Goal: Information Seeking & Learning: Learn about a topic

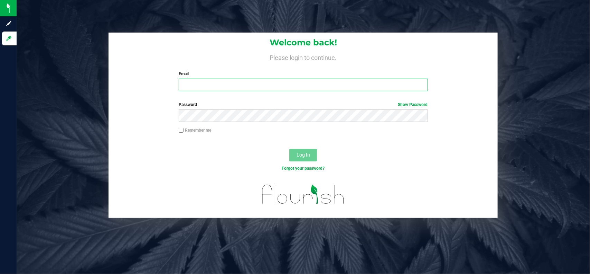
type input "[EMAIL_ADDRESS][PERSON_NAME][DOMAIN_NAME]"
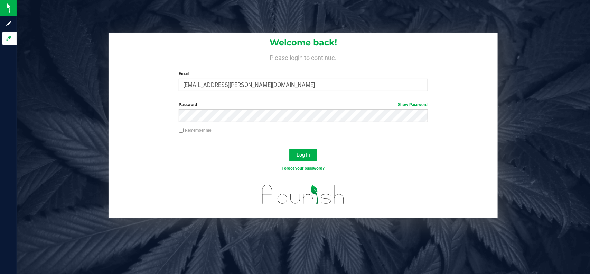
click at [158, 163] on div "Log In" at bounding box center [303, 157] width 389 height 23
click at [300, 151] on button "Log In" at bounding box center [303, 155] width 28 height 12
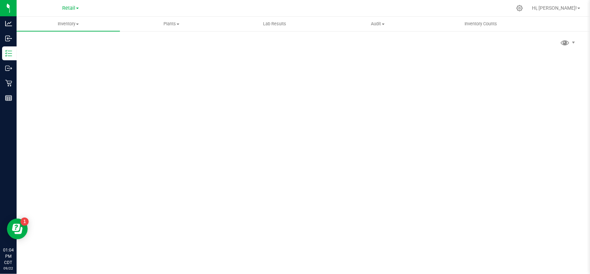
click at [70, 9] on span "Retail" at bounding box center [68, 8] width 13 height 6
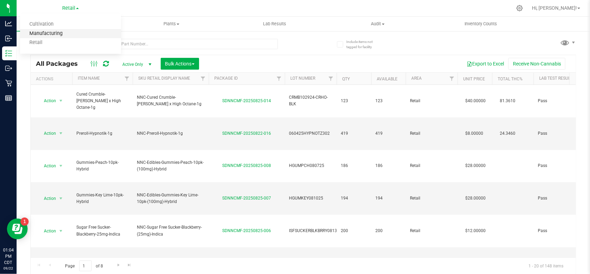
click at [57, 32] on link "Manufacturing" at bounding box center [70, 33] width 101 height 9
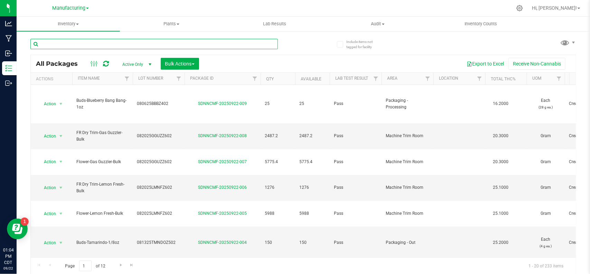
click at [130, 46] on input "text" at bounding box center [154, 44] width 248 height 10
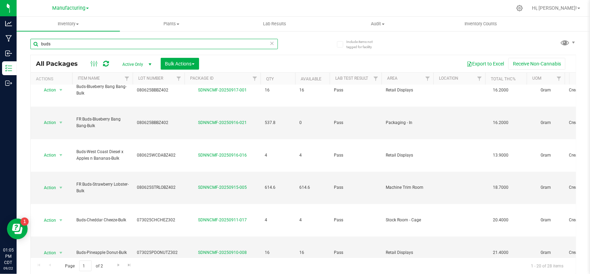
scroll to position [1, 0]
type input "buds"
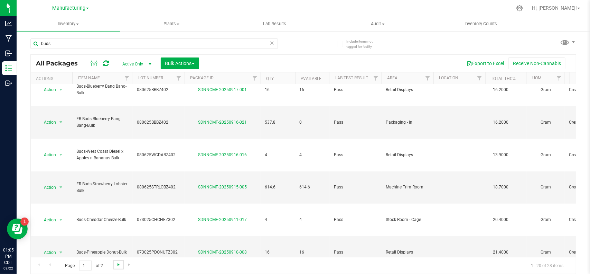
click at [120, 262] on span "Go to the next page" at bounding box center [119, 264] width 6 height 6
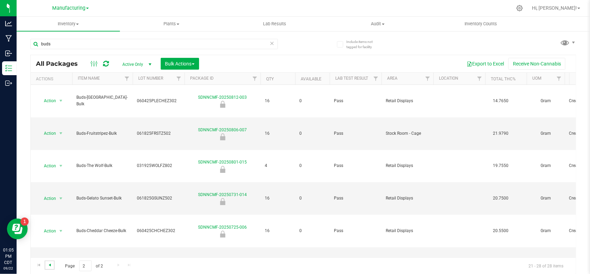
click at [50, 263] on span "Go to the previous page" at bounding box center [50, 265] width 6 height 6
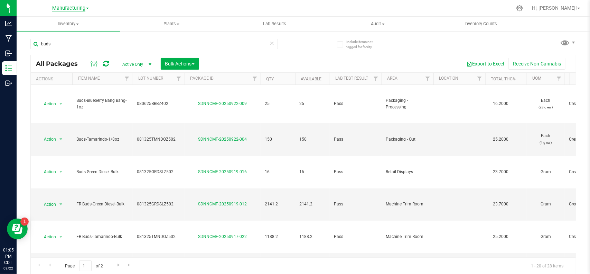
click at [71, 8] on span "Manufacturing" at bounding box center [68, 8] width 33 height 6
click at [68, 25] on link "Cultivation" at bounding box center [70, 24] width 101 height 9
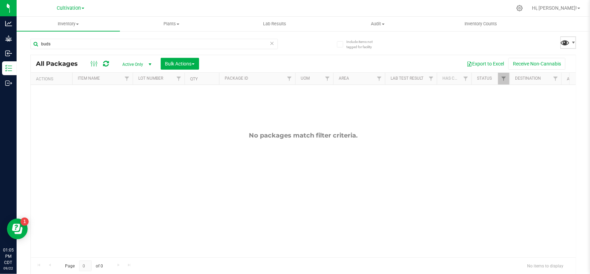
click at [561, 44] on span at bounding box center [566, 42] width 10 height 10
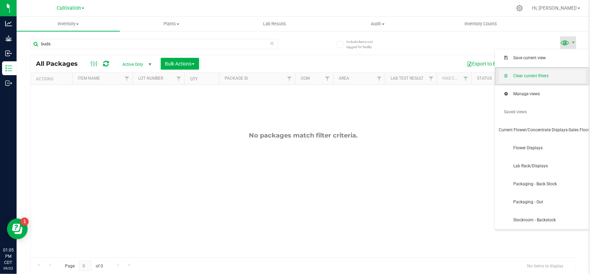
click at [541, 79] on span "Clear current filters" at bounding box center [549, 76] width 72 height 6
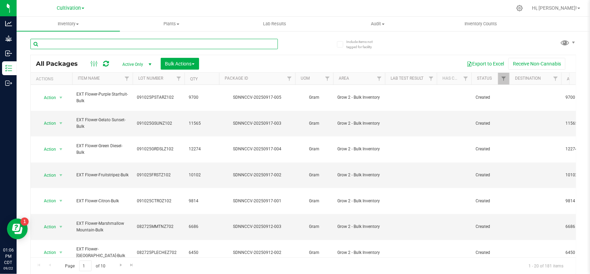
click at [98, 41] on input "text" at bounding box center [154, 44] width 248 height 10
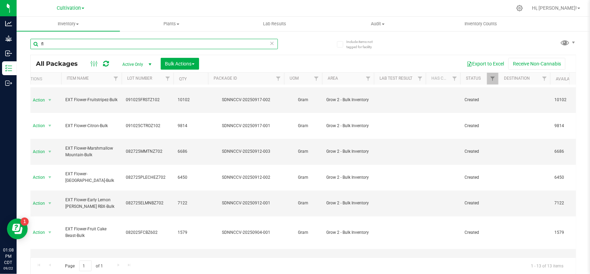
type input "f"
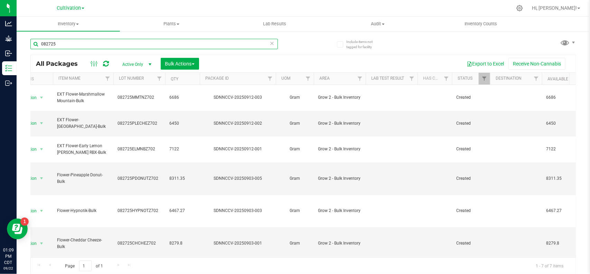
scroll to position [0, 14]
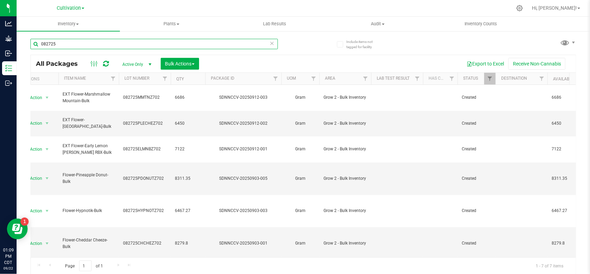
type input "082725"
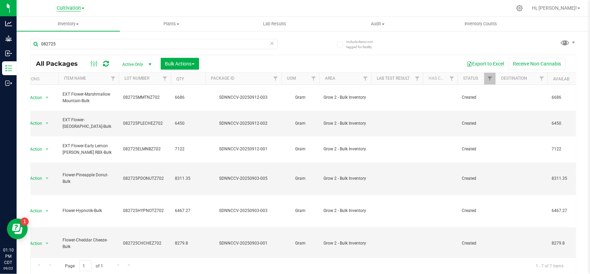
click at [67, 7] on span "Cultivation" at bounding box center [69, 8] width 24 height 6
click at [66, 35] on link "Manufacturing" at bounding box center [70, 33] width 101 height 9
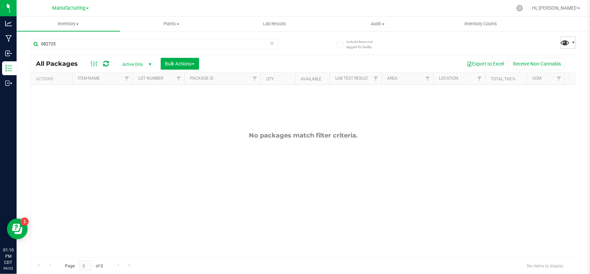
click at [561, 40] on span at bounding box center [566, 42] width 10 height 10
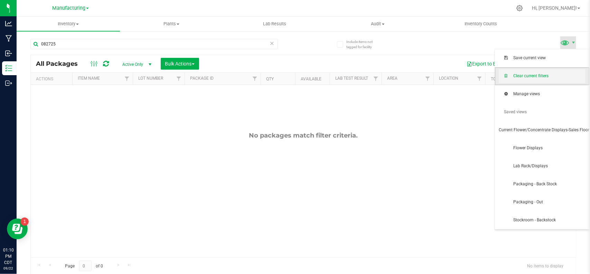
click at [549, 74] on span "Clear current filters" at bounding box center [549, 76] width 72 height 6
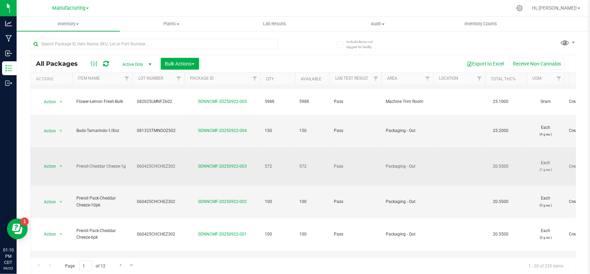
scroll to position [130, 0]
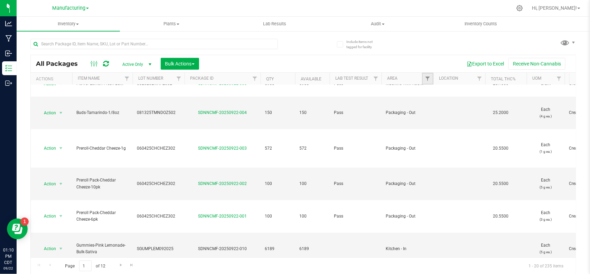
click at [425, 75] on link "Filter" at bounding box center [427, 79] width 11 height 12
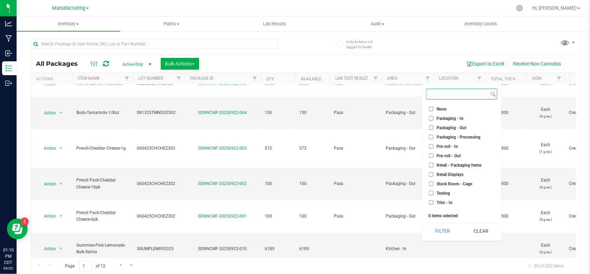
scroll to position [192, 0]
click at [432, 112] on input "Packaging - In" at bounding box center [431, 112] width 4 height 4
checkbox input "true"
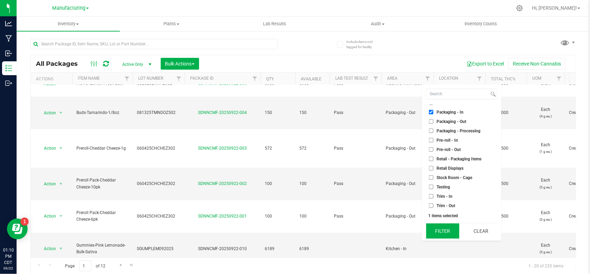
click at [443, 229] on button "Filter" at bounding box center [442, 230] width 33 height 15
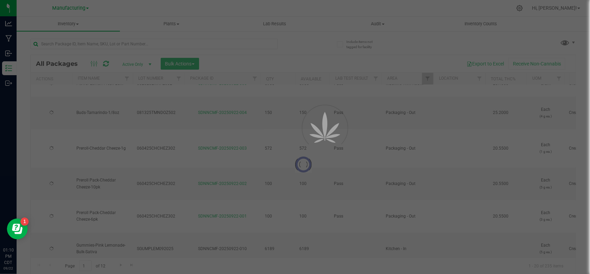
type input "[DATE]"
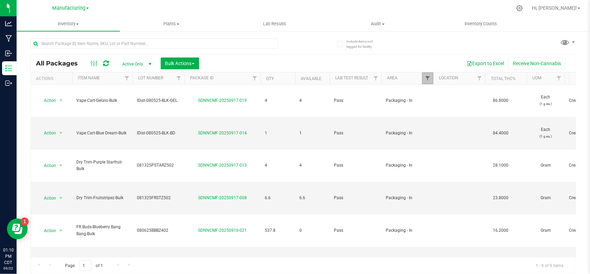
click at [425, 78] on span "Filter" at bounding box center [428, 78] width 6 height 6
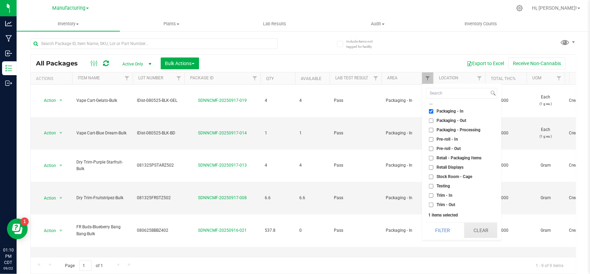
click at [485, 231] on button "Clear" at bounding box center [480, 229] width 33 height 15
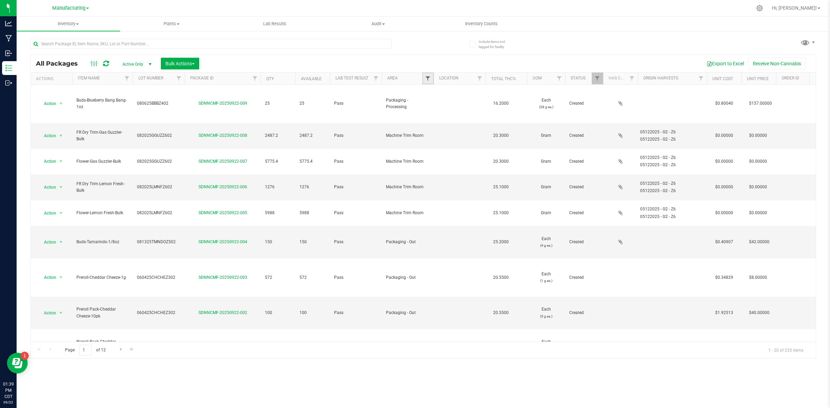
click at [427, 80] on span "Filter" at bounding box center [428, 79] width 6 height 6
click at [438, 123] on span "Packaging - Out" at bounding box center [452, 121] width 30 height 4
click at [434, 123] on input "Packaging - Out" at bounding box center [431, 121] width 4 height 4
checkbox input "true"
click at [446, 184] on span "Lab - Cage #1" at bounding box center [450, 183] width 26 height 4
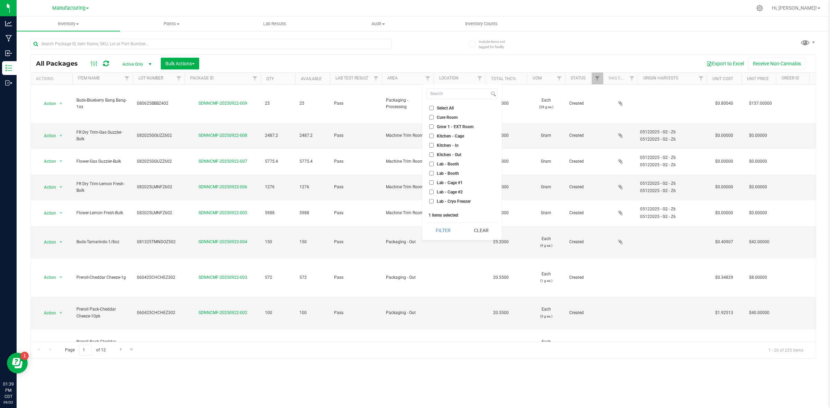
click at [434, 184] on input "Lab - Cage #1" at bounding box center [431, 183] width 4 height 4
checkbox input "true"
click at [443, 189] on li "Lab - Cage #2" at bounding box center [461, 191] width 71 height 7
click at [441, 189] on li "Lab - Cage #2" at bounding box center [461, 191] width 71 height 7
click at [441, 191] on span "Lab - Cage #2" at bounding box center [450, 192] width 26 height 4
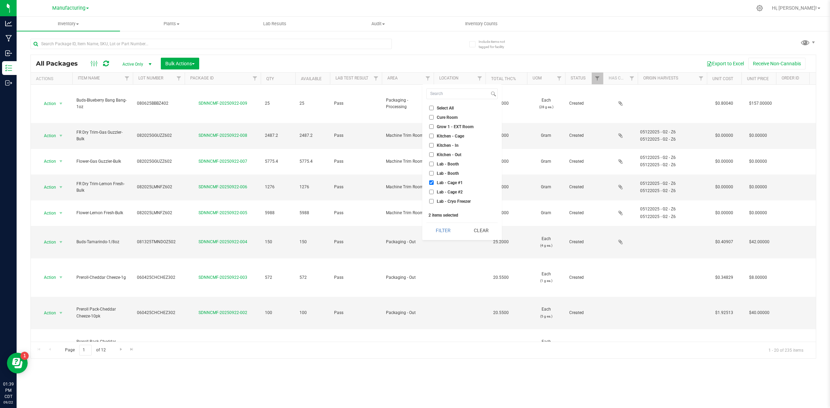
click at [434, 191] on input "Lab - Cage #2" at bounding box center [431, 192] width 4 height 4
checkbox input "true"
click at [437, 222] on div "Select All Cure Room Grow 1 - EXT Room Kitchen - Cage Kitchen - In Kitchen - Ou…" at bounding box center [462, 162] width 80 height 156
click at [439, 229] on button "Filter" at bounding box center [442, 230] width 33 height 15
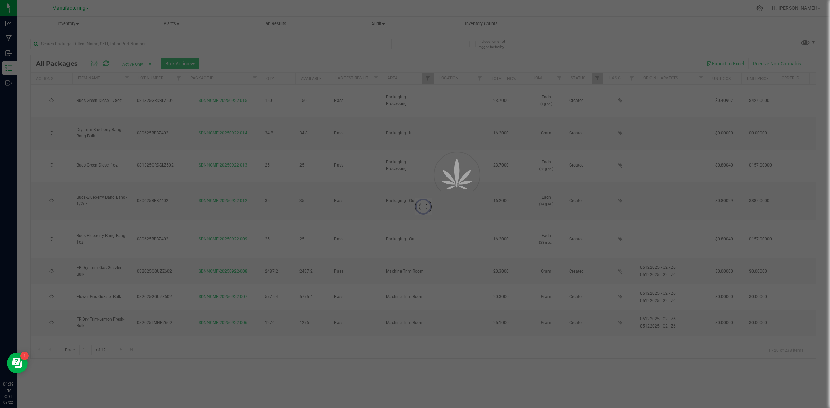
type input "[DATE]"
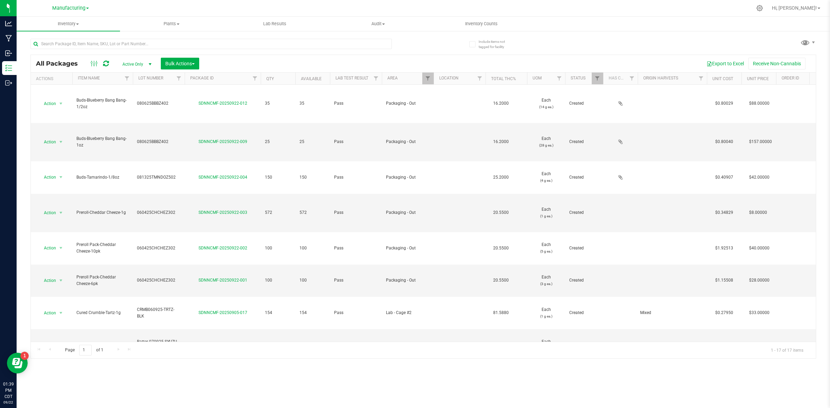
click at [106, 77] on th "Item Name" at bounding box center [102, 79] width 61 height 12
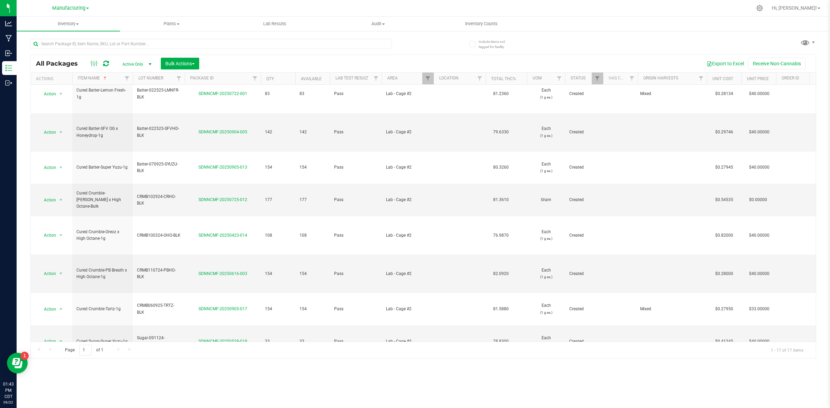
scroll to position [207, 0]
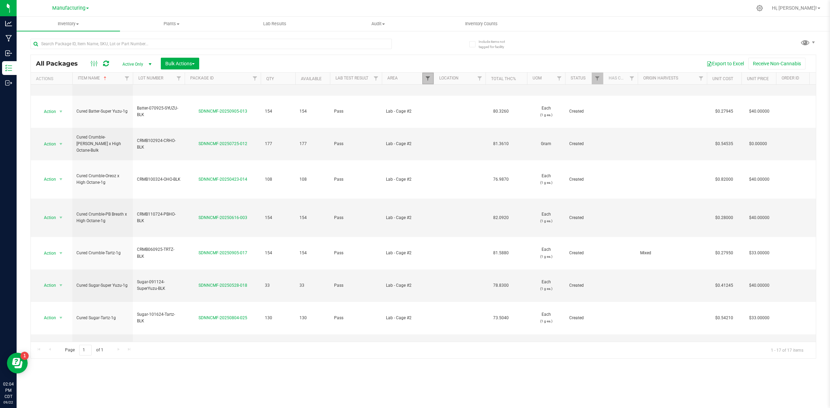
click at [425, 79] on span "Filter" at bounding box center [428, 79] width 6 height 6
click at [487, 227] on button "Clear" at bounding box center [480, 230] width 33 height 15
